Goal: Task Accomplishment & Management: Use online tool/utility

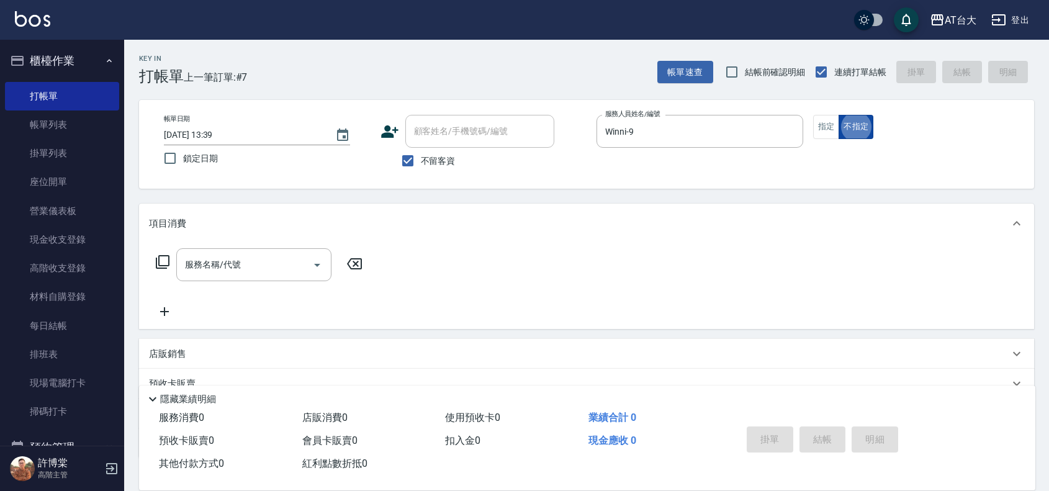
type button "false"
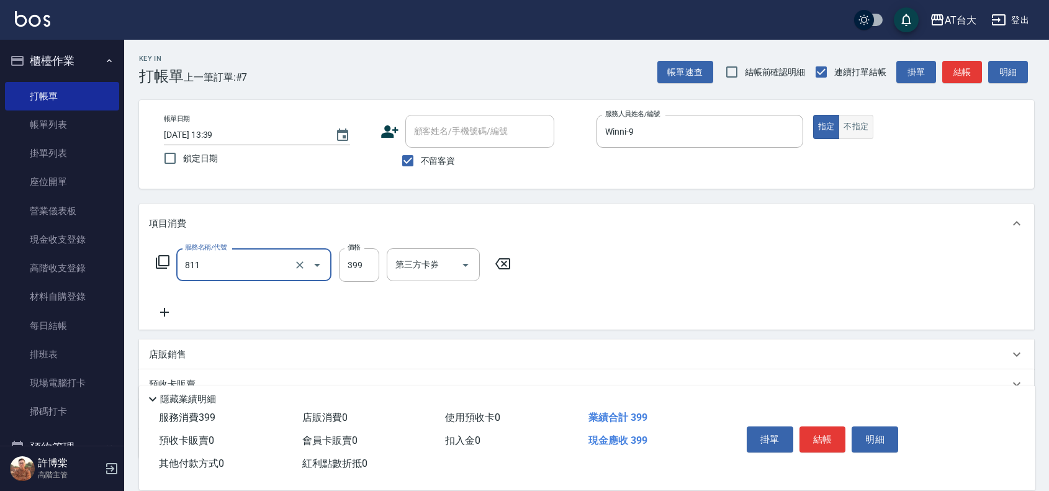
type input "洗+剪(811)"
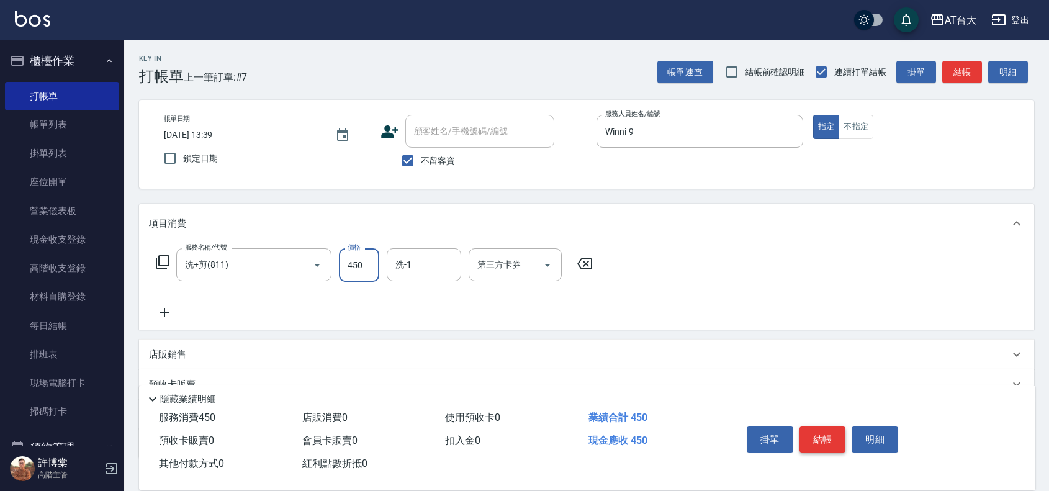
type input "450"
click at [833, 427] on button "結帳" at bounding box center [823, 440] width 47 height 26
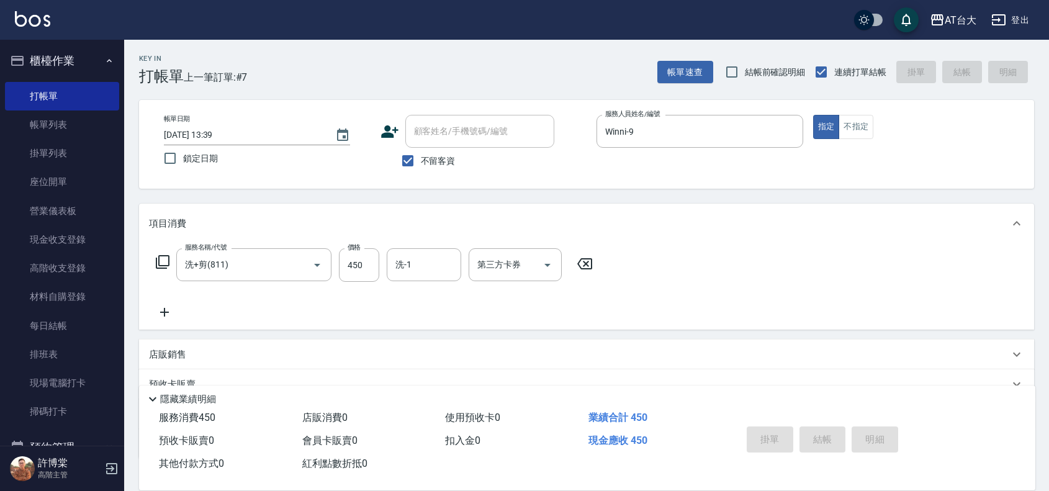
type input "[DATE] 14:20"
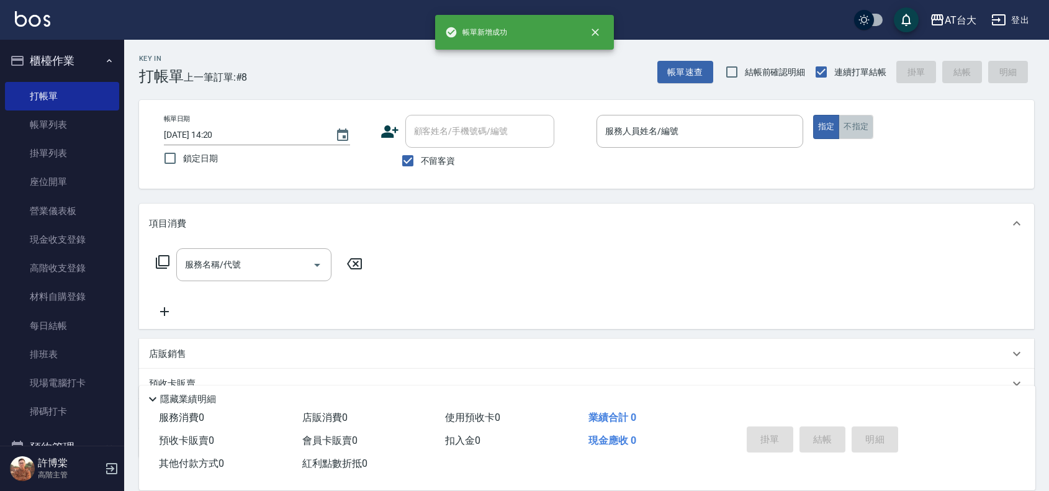
click at [852, 132] on button "不指定" at bounding box center [856, 127] width 35 height 24
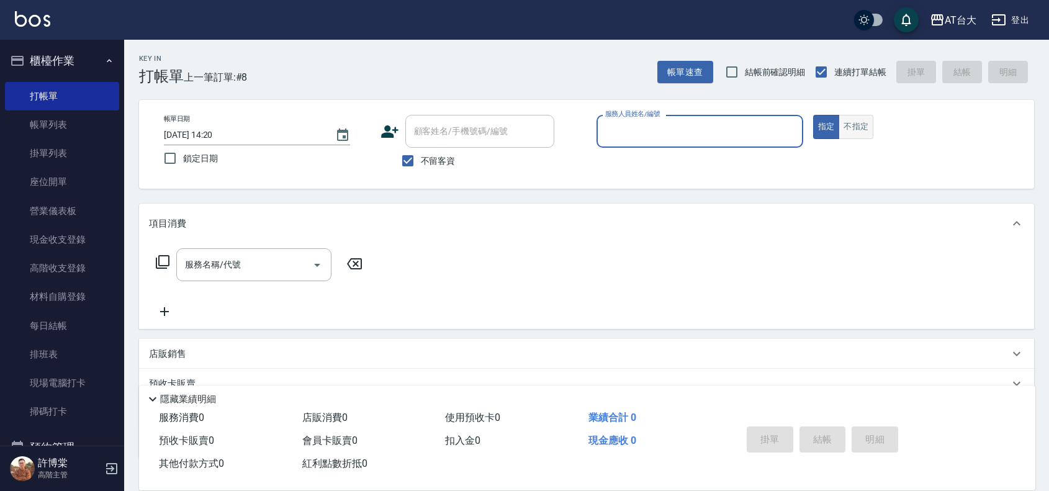
click at [860, 122] on button "不指定" at bounding box center [856, 127] width 35 height 24
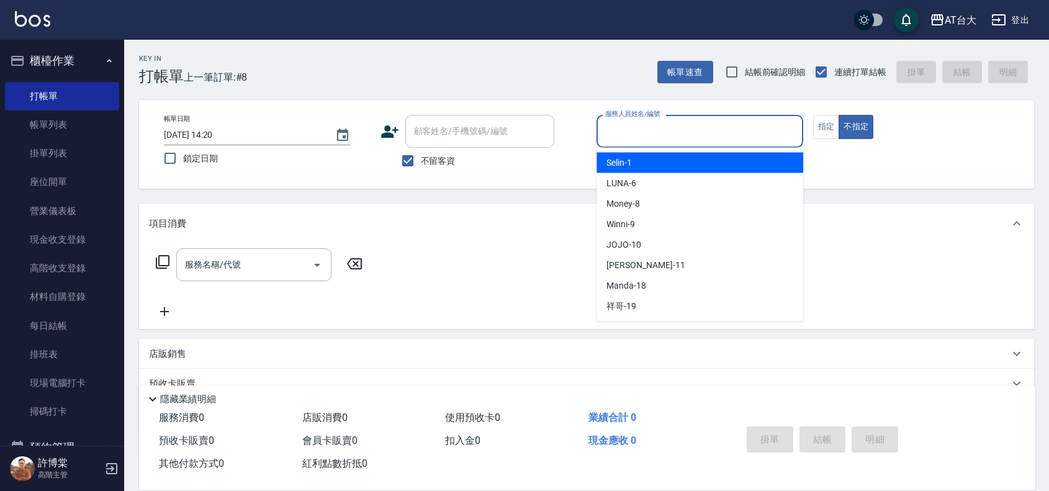
click at [724, 122] on input "服務人員姓名/編號" at bounding box center [700, 131] width 196 height 22
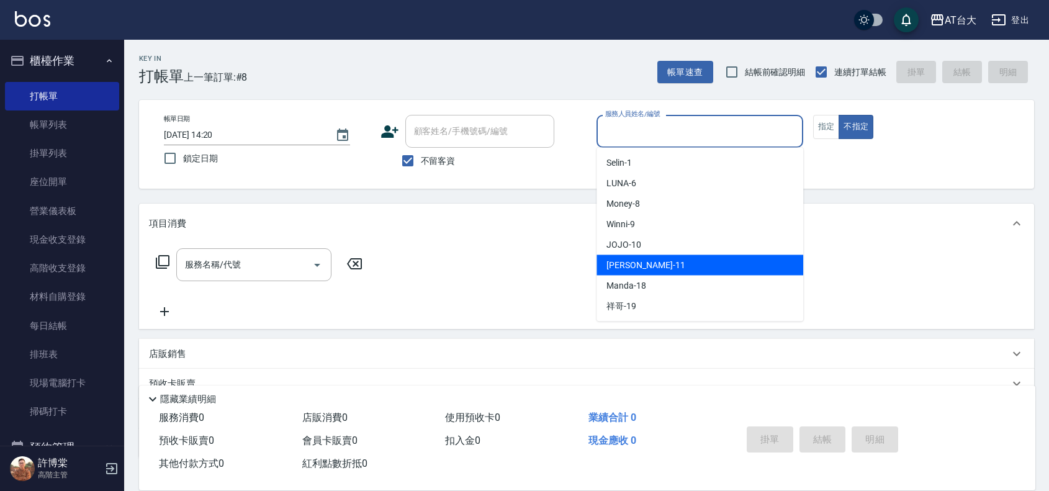
click at [672, 268] on div "[PERSON_NAME] -11" at bounding box center [700, 265] width 207 height 20
type input "[PERSON_NAME]-11"
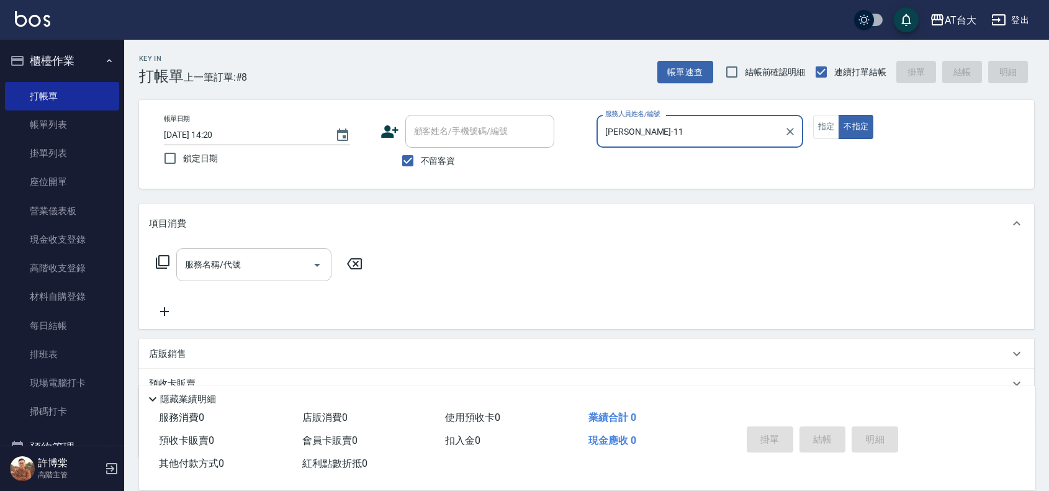
click at [255, 264] on input "服務名稱/代號" at bounding box center [244, 265] width 125 height 22
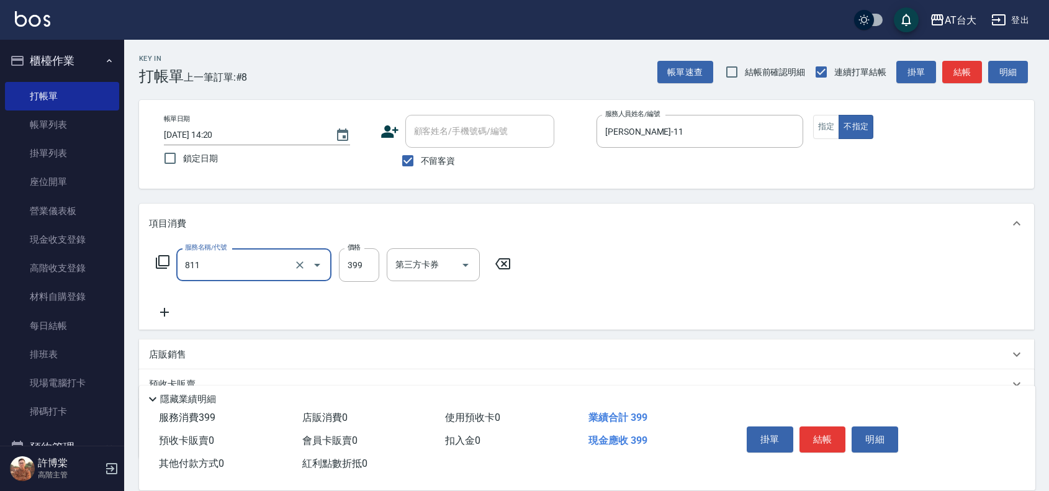
type input "洗+剪(811)"
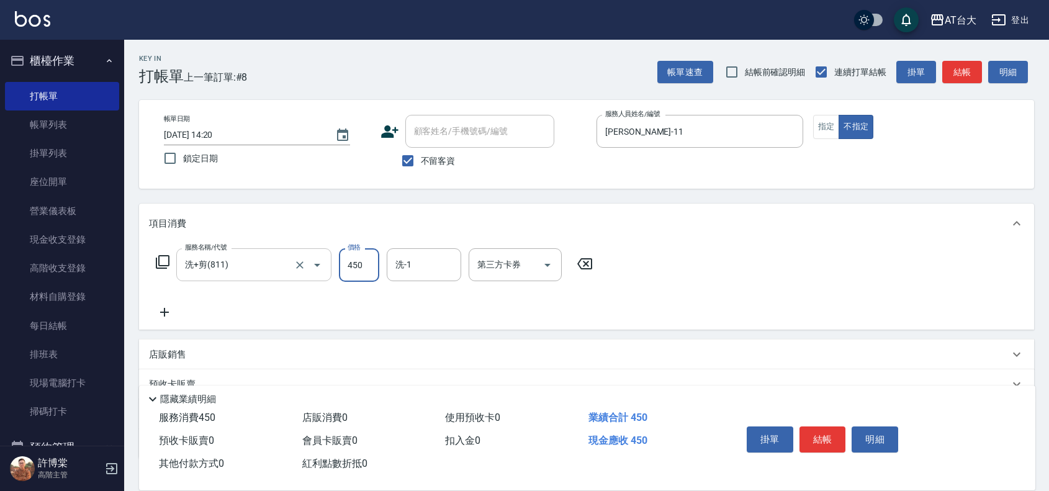
type input "450"
click at [824, 439] on button "結帳" at bounding box center [823, 440] width 47 height 26
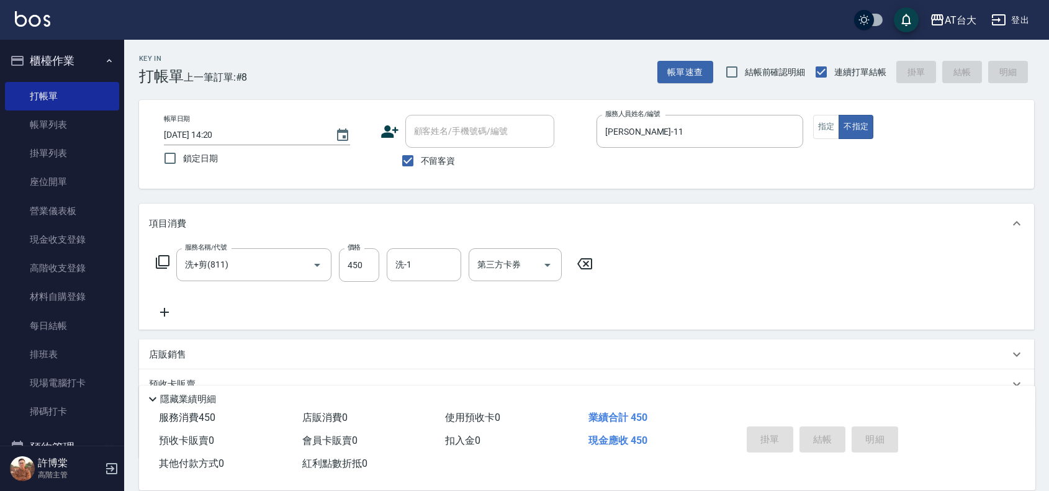
type input "[DATE] 14:40"
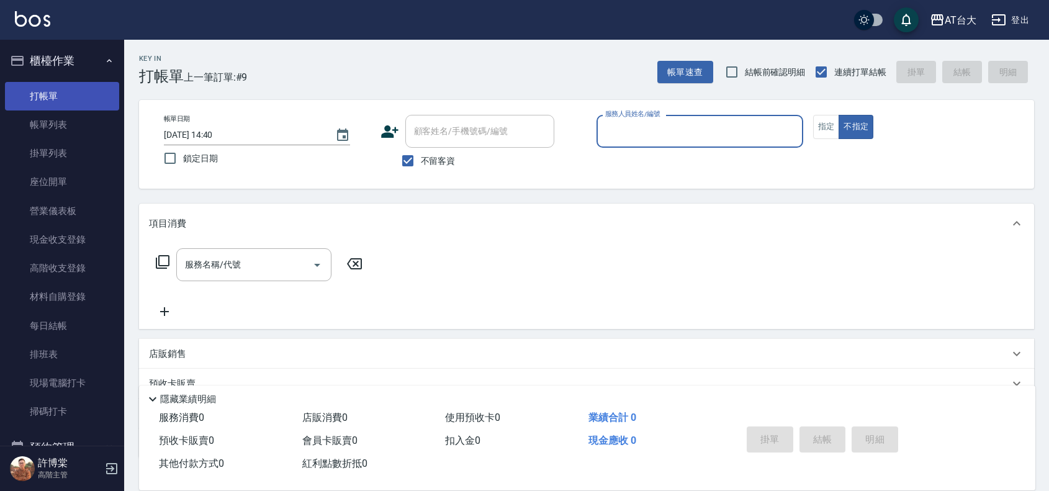
drag, startPoint x: 85, startPoint y: 112, endPoint x: 60, endPoint y: 104, distance: 26.5
click at [85, 112] on link "帳單列表" at bounding box center [62, 125] width 114 height 29
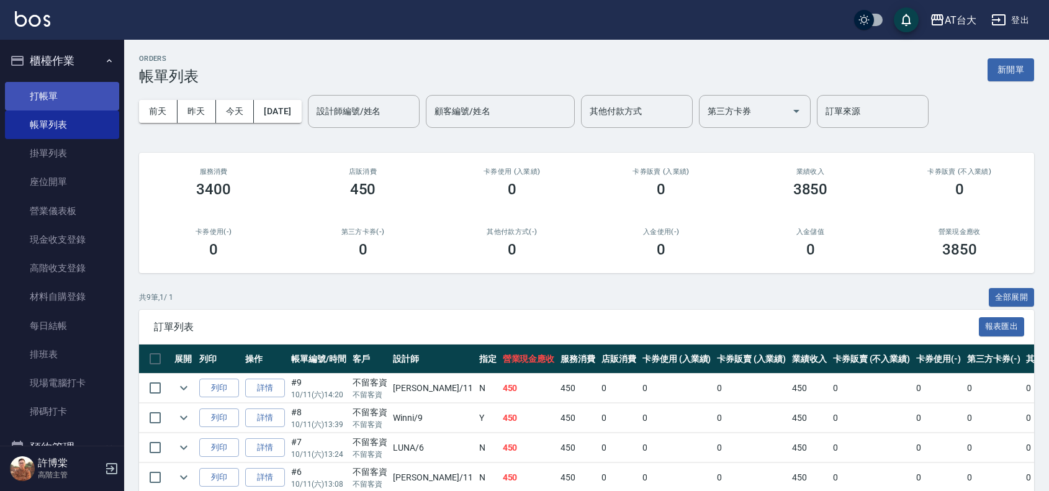
click at [81, 101] on link "打帳單" at bounding box center [62, 96] width 114 height 29
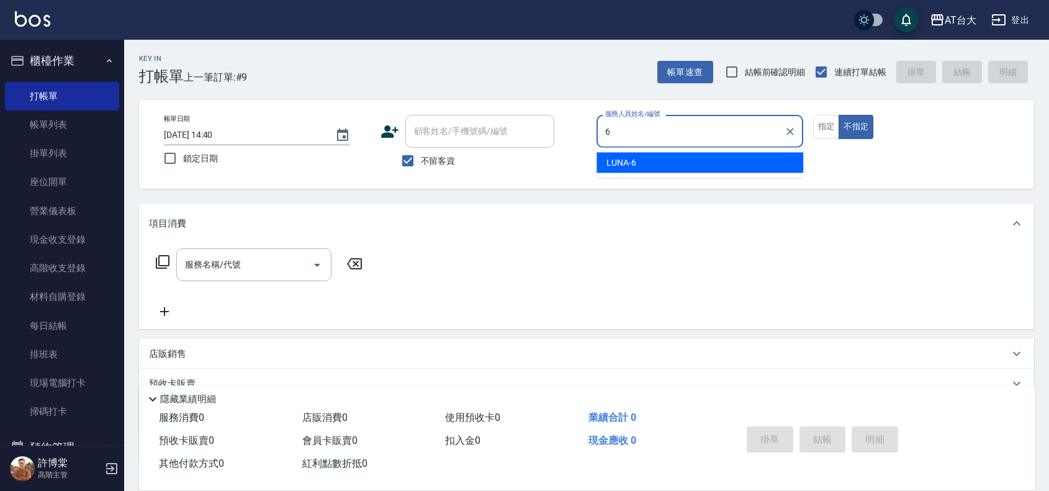
type input "LUNA-6"
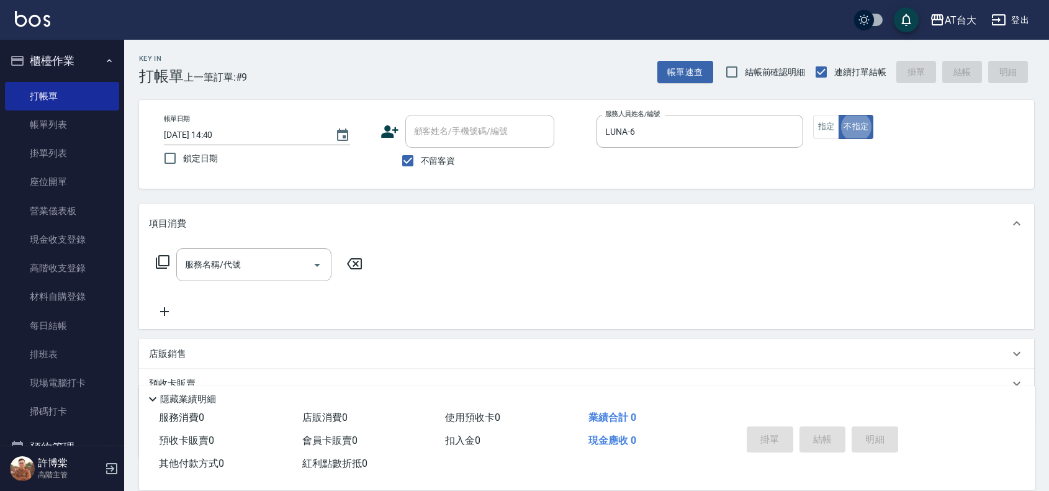
type button "false"
click at [827, 133] on button "指定" at bounding box center [826, 127] width 27 height 24
type button "true"
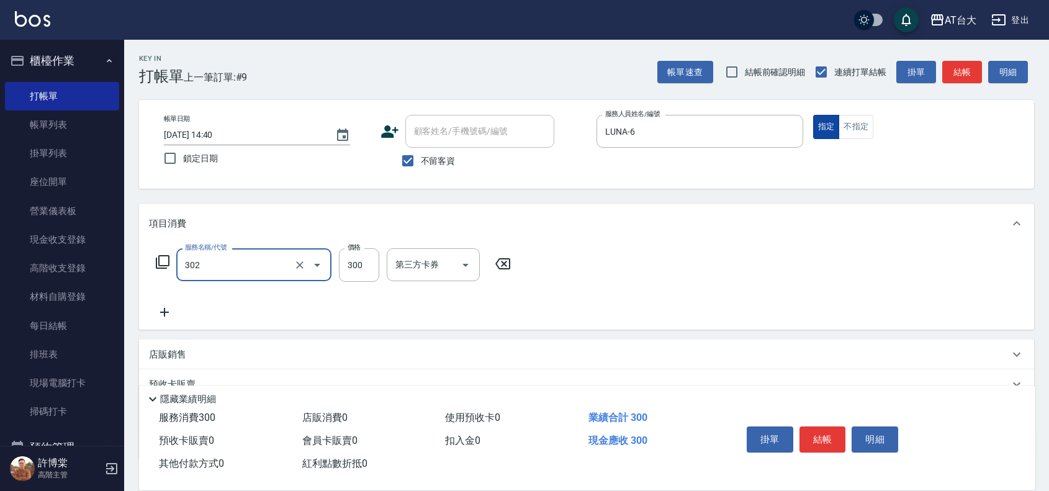
type input "剪髮(302)"
type input "450"
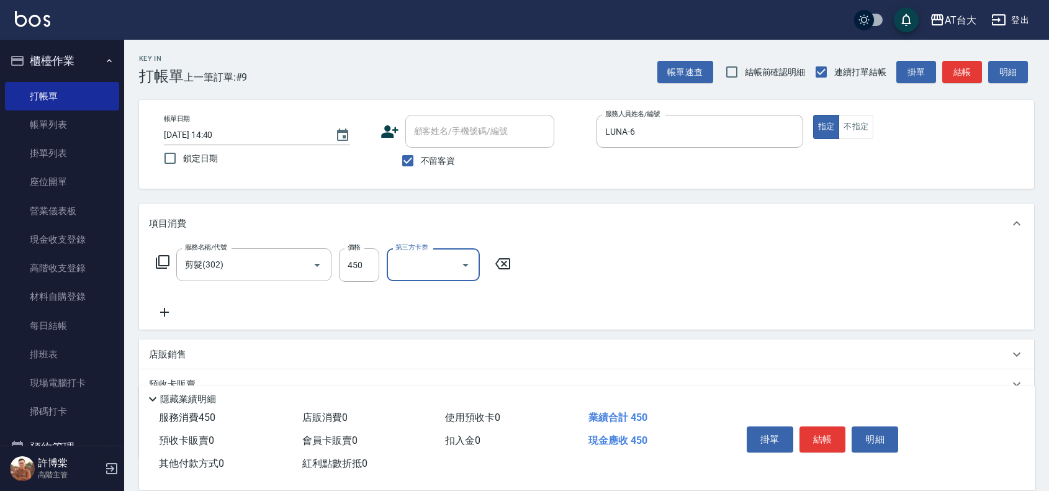
click at [815, 428] on button "結帳" at bounding box center [823, 440] width 47 height 26
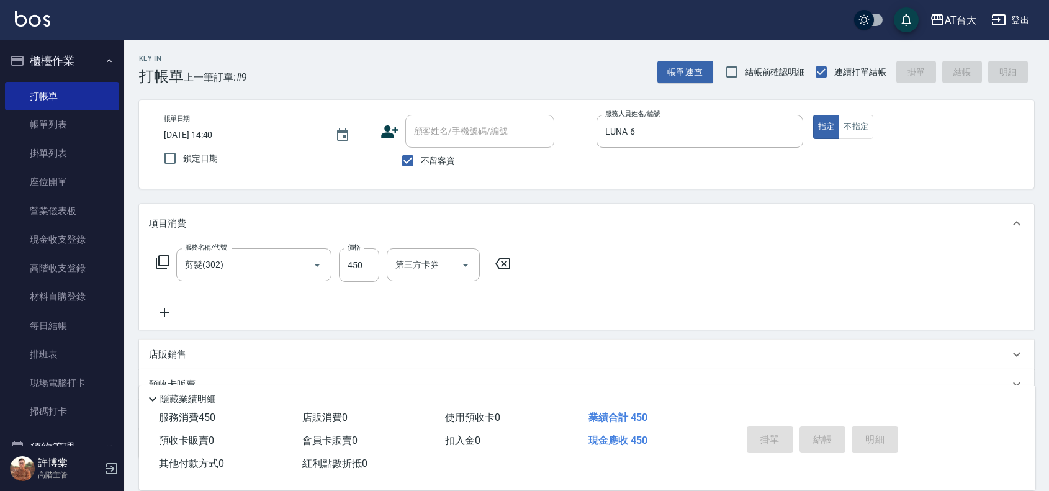
type input "[DATE] 14:52"
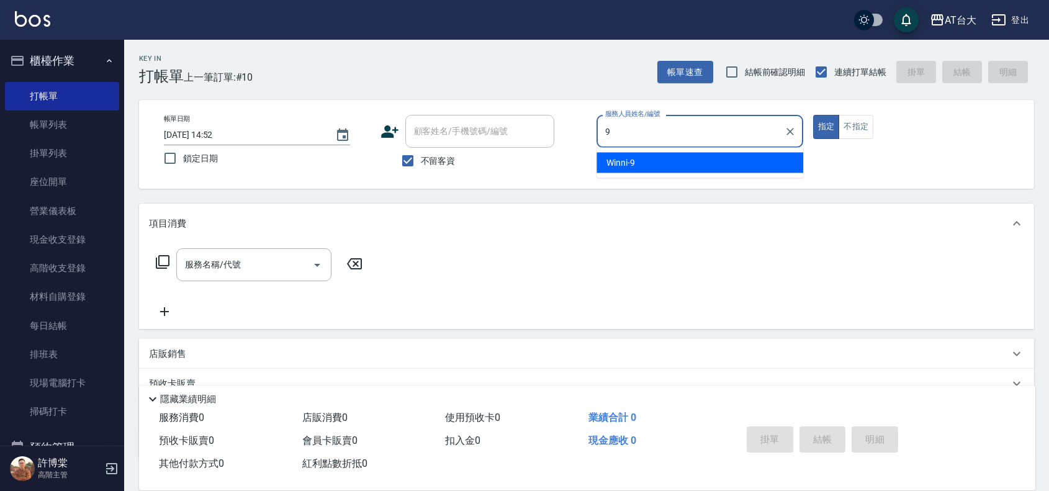
type input "Winni-9"
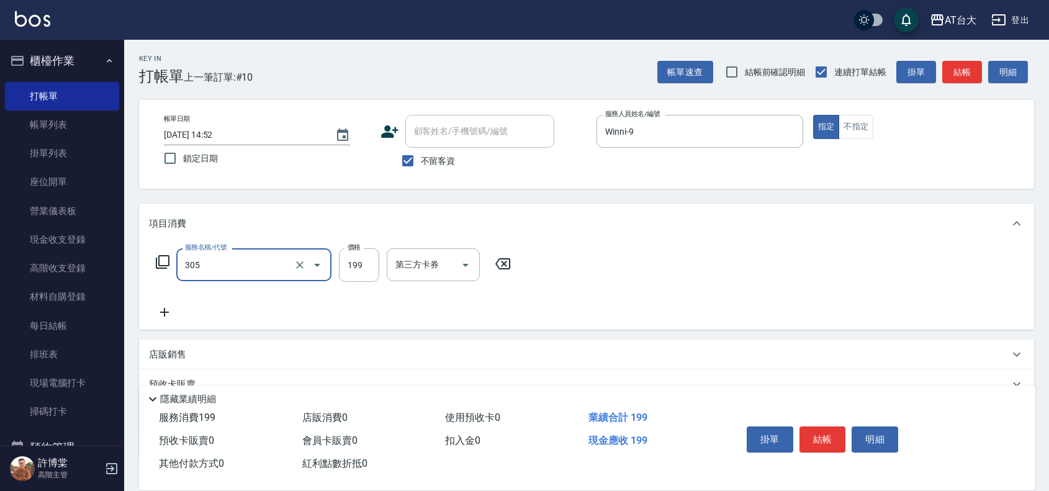
type input "剪髮(305)"
type input "250"
click at [813, 445] on button "結帳" at bounding box center [823, 440] width 47 height 26
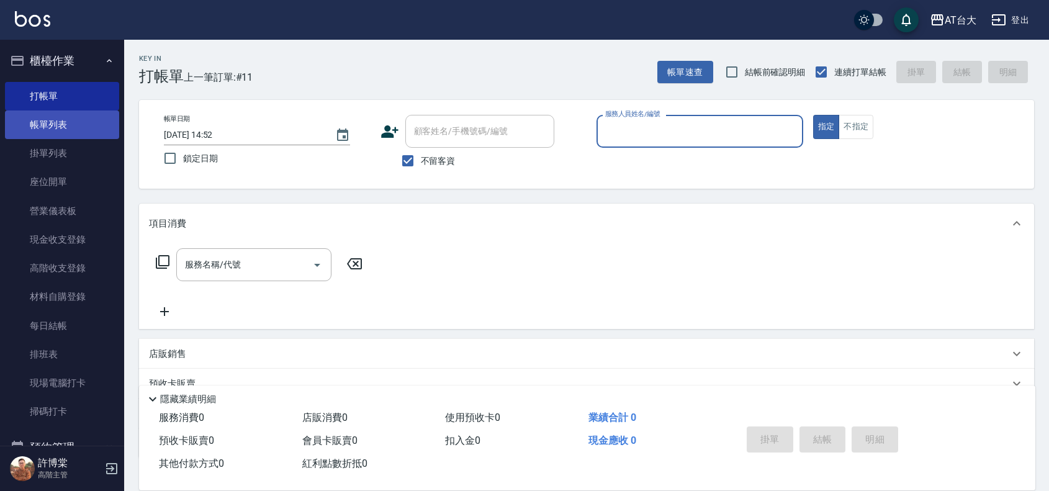
click at [111, 134] on link "帳單列表" at bounding box center [62, 125] width 114 height 29
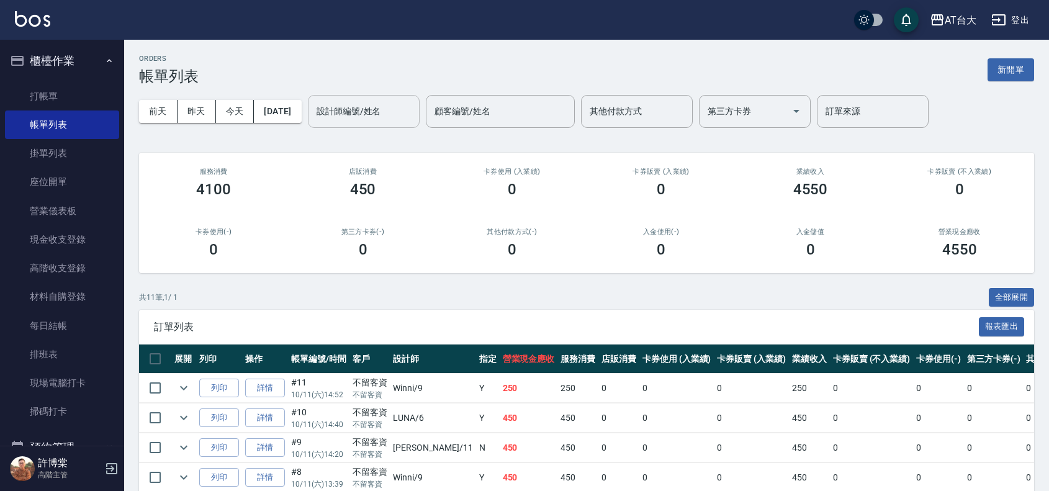
click at [348, 122] on div "設計師編號/姓名" at bounding box center [364, 111] width 112 height 33
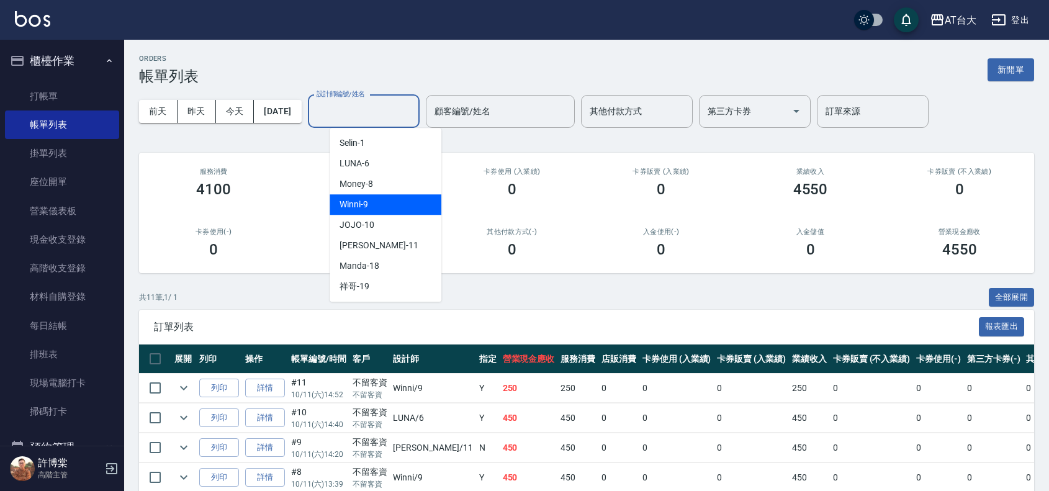
click at [405, 208] on div "Winni -9" at bounding box center [386, 204] width 112 height 20
type input "Winni-9"
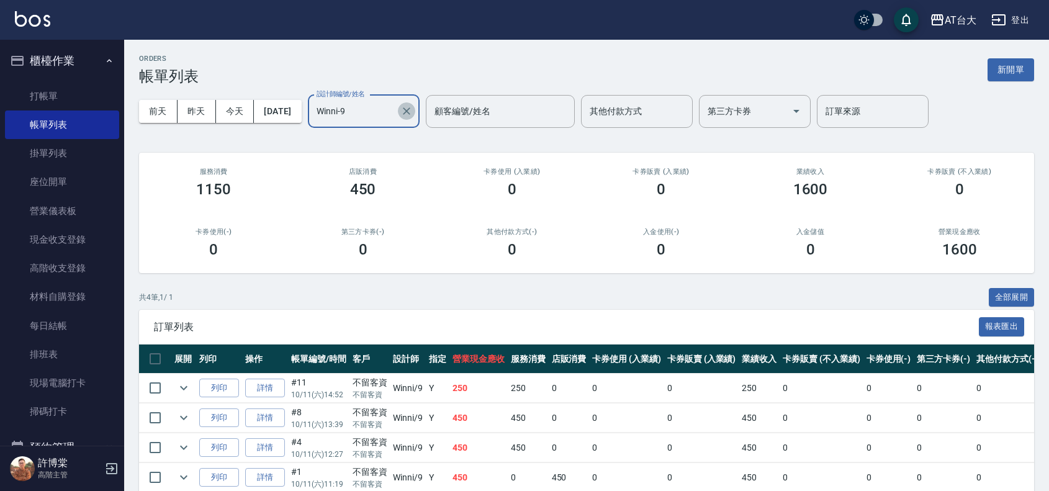
click at [415, 110] on button "Clear" at bounding box center [406, 110] width 17 height 17
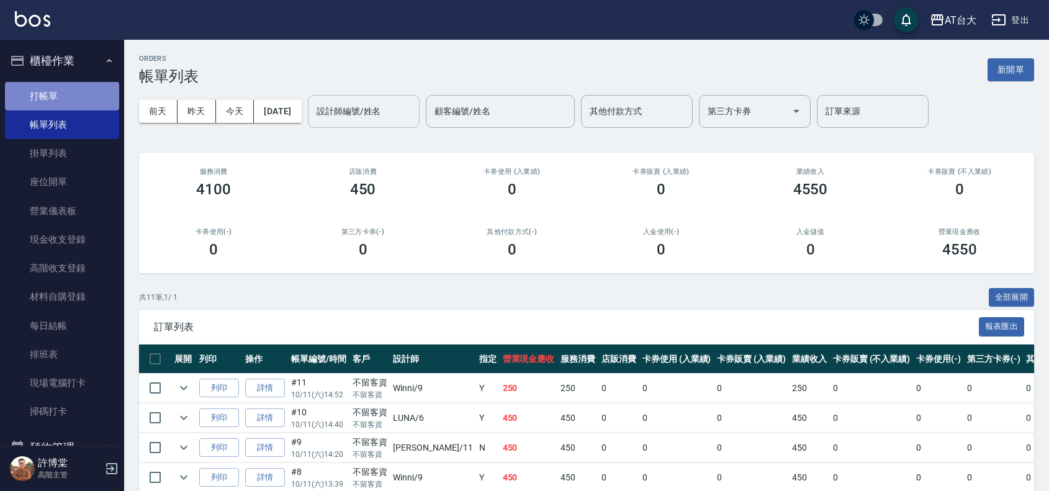
click at [89, 106] on link "打帳單" at bounding box center [62, 96] width 114 height 29
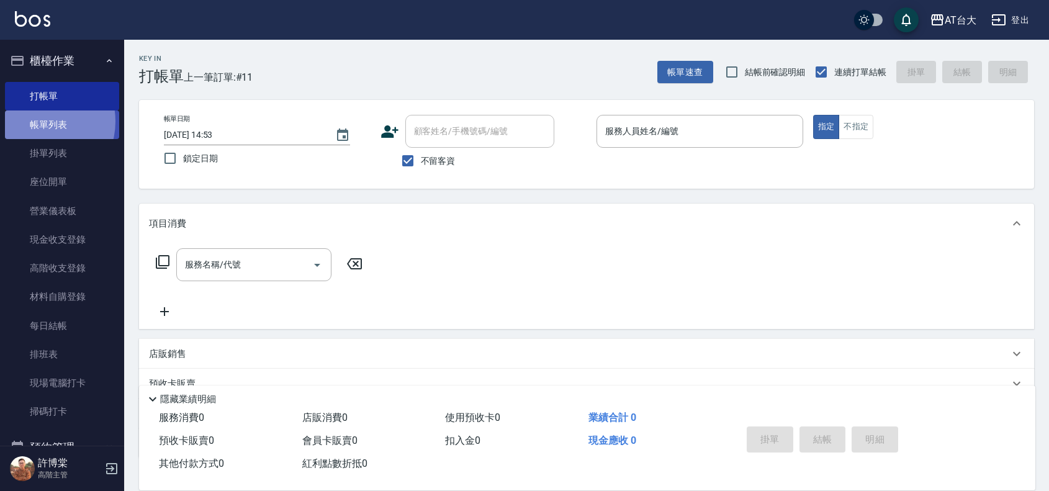
click at [39, 122] on link "帳單列表" at bounding box center [62, 125] width 114 height 29
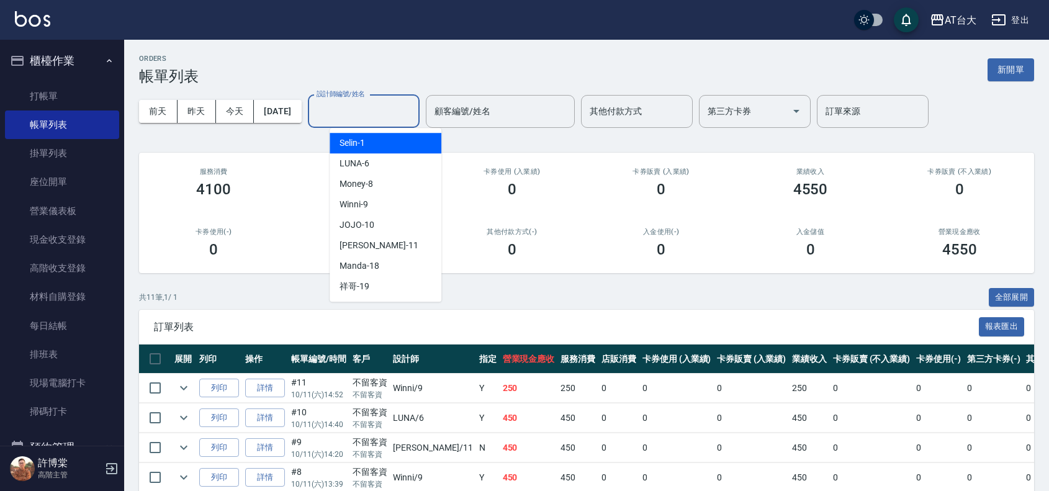
click at [401, 115] on input "設計師編號/姓名" at bounding box center [364, 112] width 101 height 22
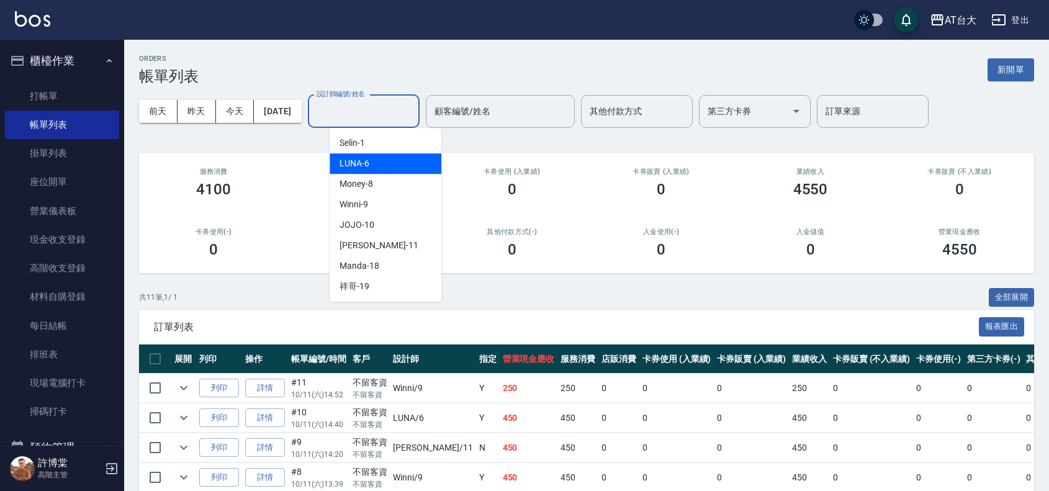
click at [417, 163] on div "LUNA -6" at bounding box center [386, 163] width 112 height 20
type input "LUNA-6"
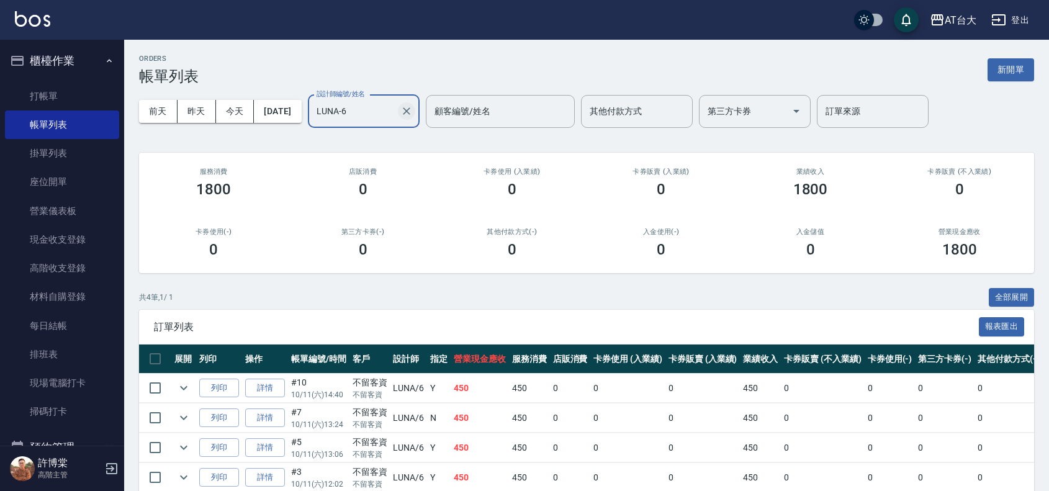
click at [413, 115] on icon "Clear" at bounding box center [406, 111] width 12 height 12
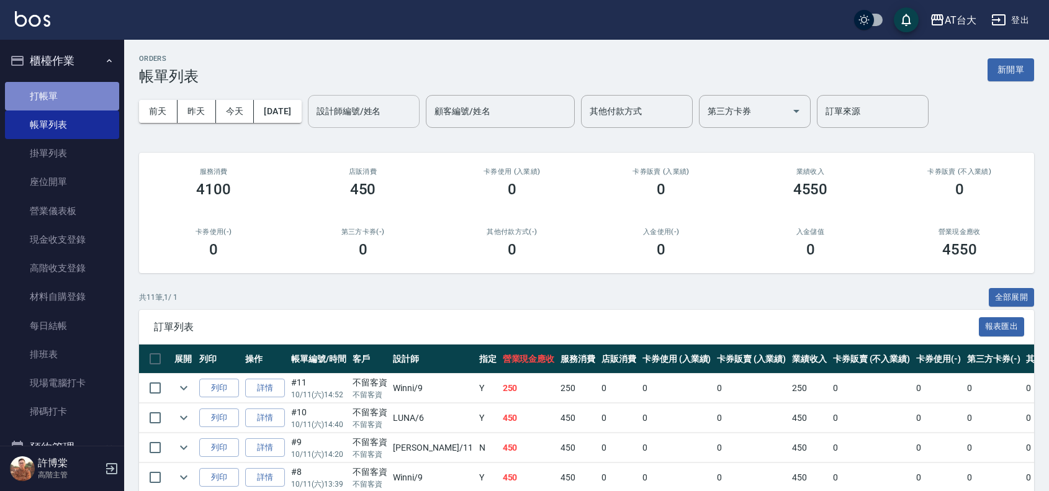
click at [82, 84] on link "打帳單" at bounding box center [62, 96] width 114 height 29
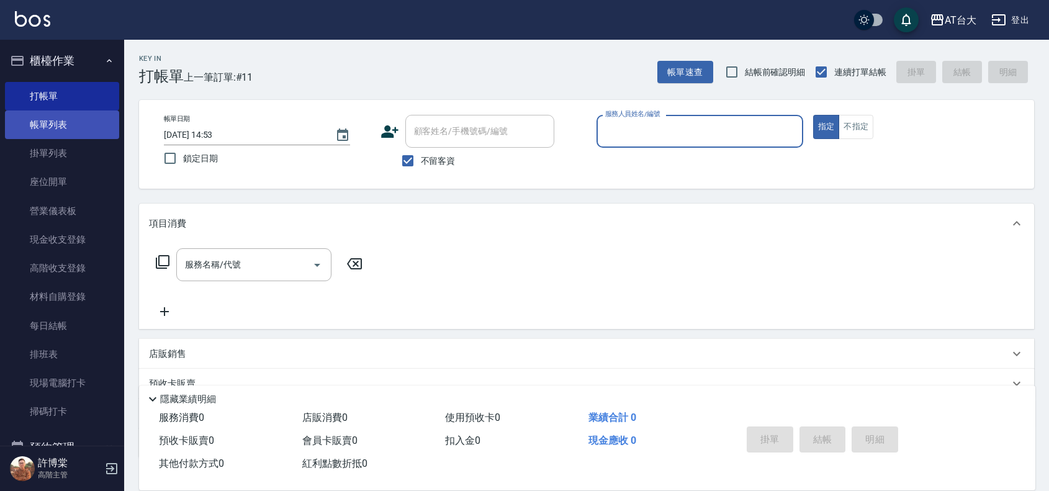
click at [53, 129] on link "帳單列表" at bounding box center [62, 125] width 114 height 29
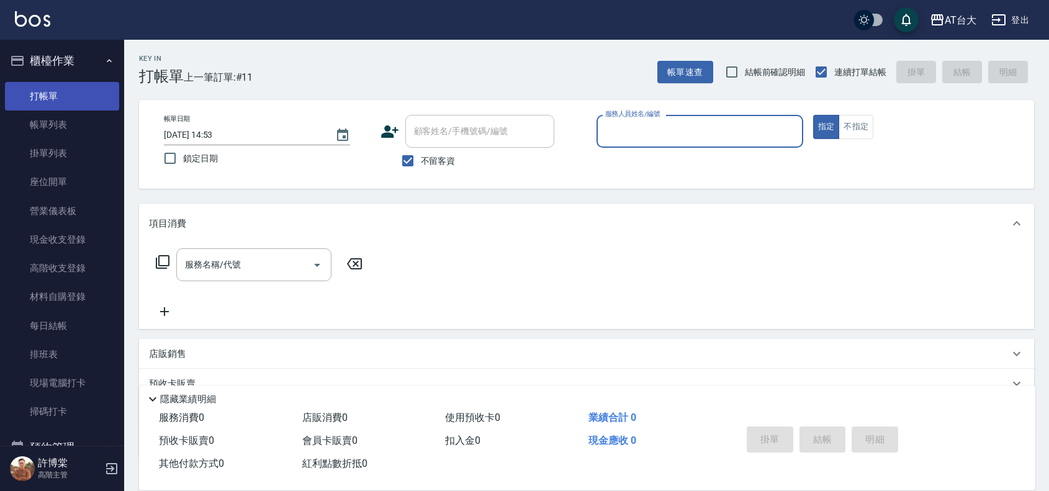
click at [42, 87] on link "打帳單" at bounding box center [62, 96] width 114 height 29
